Goal: Task Accomplishment & Management: Manage account settings

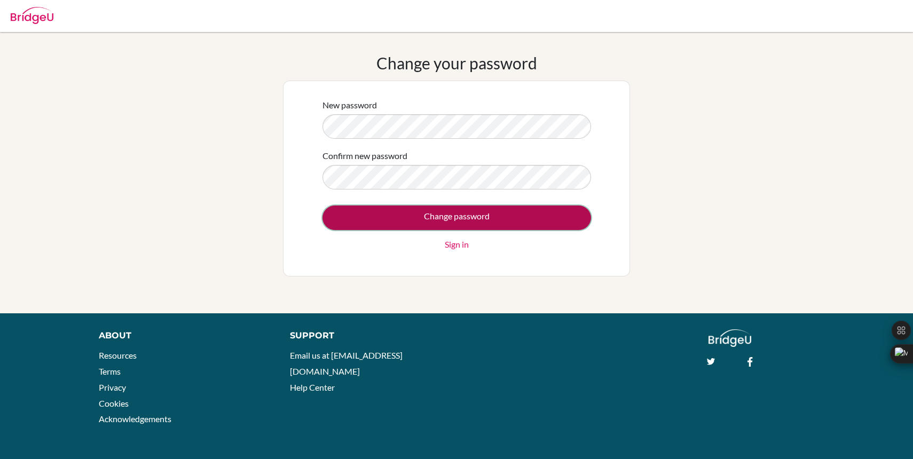
click at [368, 219] on input "Change password" at bounding box center [456, 218] width 269 height 25
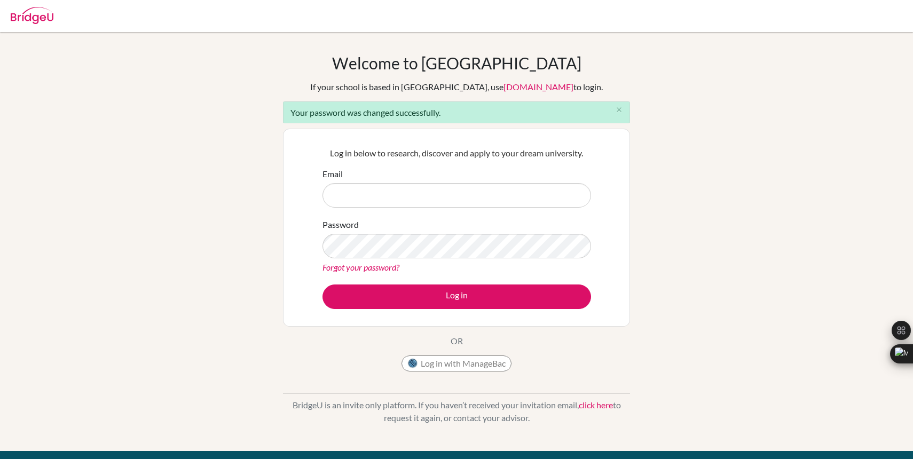
click at [26, 13] on img at bounding box center [32, 15] width 43 height 17
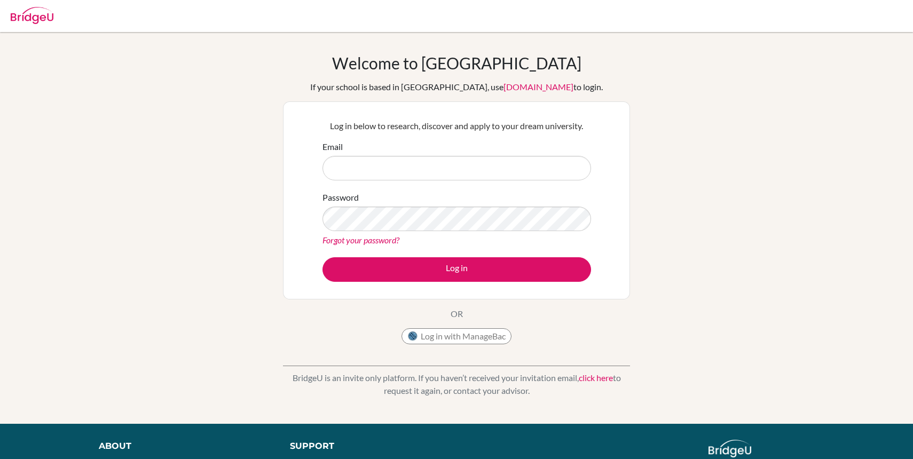
click at [382, 177] on input "Email" at bounding box center [456, 168] width 269 height 25
type input "26martind@ecak12.com"
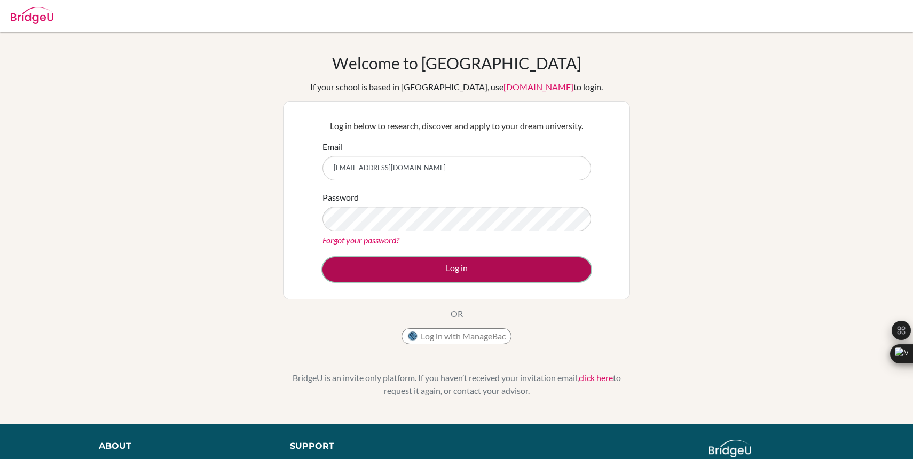
click at [411, 274] on button "Log in" at bounding box center [456, 269] width 269 height 25
